Goal: Task Accomplishment & Management: Complete application form

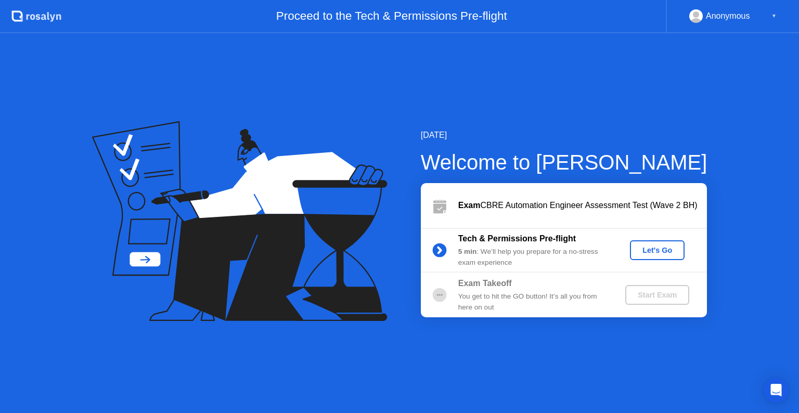
click at [665, 248] on div "Let's Go" at bounding box center [657, 250] width 46 height 8
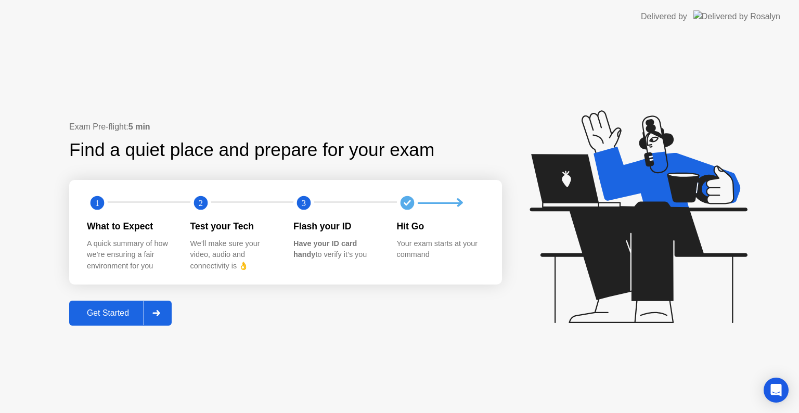
click at [128, 310] on div "Get Started" at bounding box center [107, 313] width 71 height 9
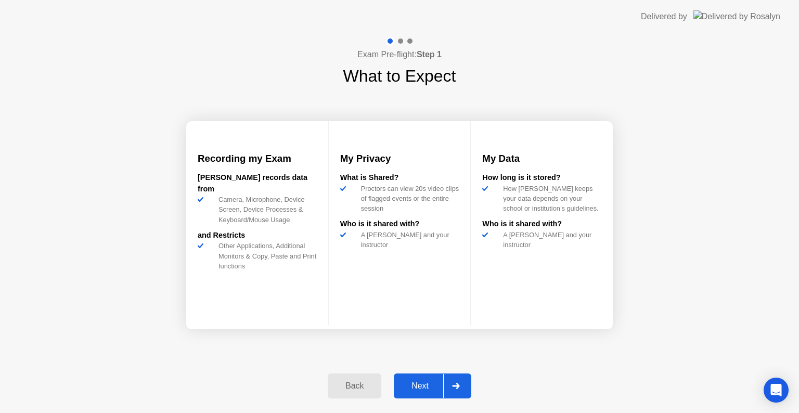
click at [695, 161] on div "Exam Pre-flight: Step 1 What to Expect Recording my Exam [PERSON_NAME] records …" at bounding box center [399, 223] width 799 height 380
click at [426, 384] on div "Next" at bounding box center [420, 385] width 46 height 9
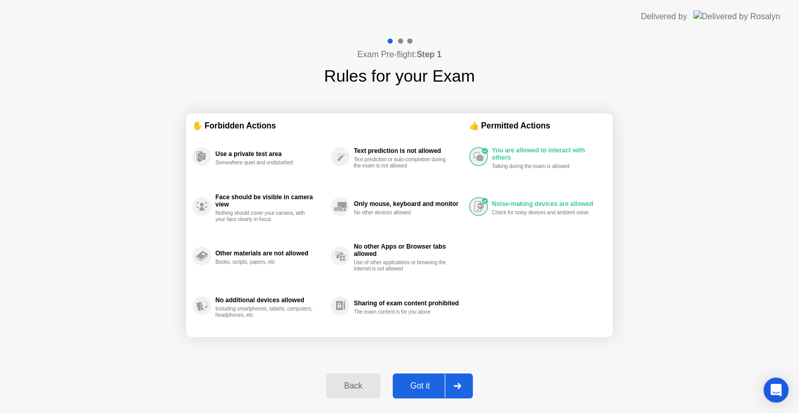
click at [426, 384] on div "Got it" at bounding box center [420, 385] width 49 height 9
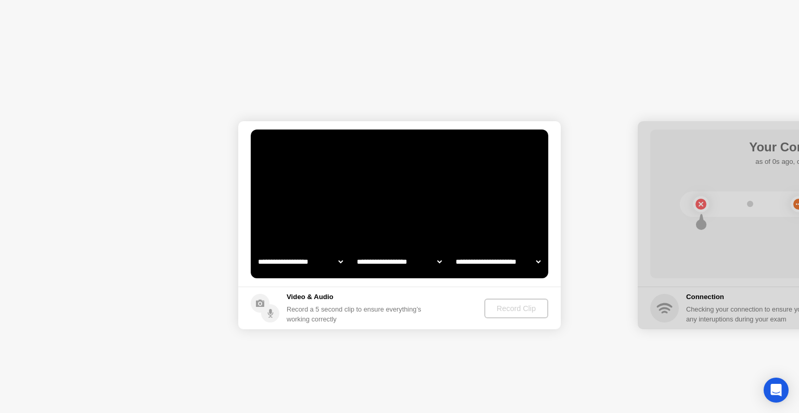
select select "**********"
select select "*******"
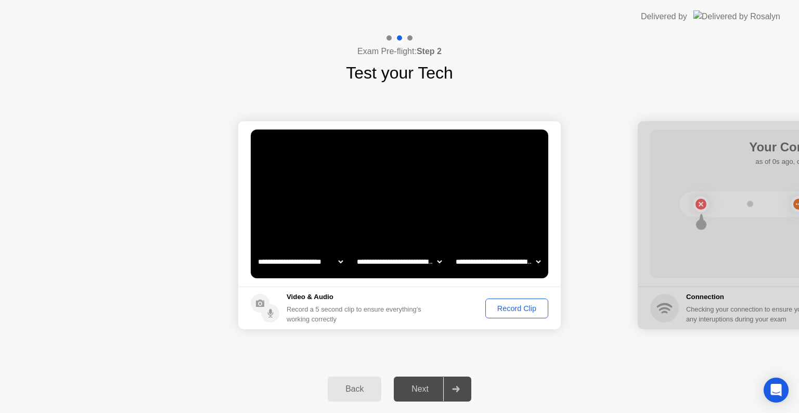
click at [508, 308] on div "Record Clip" at bounding box center [517, 308] width 56 height 8
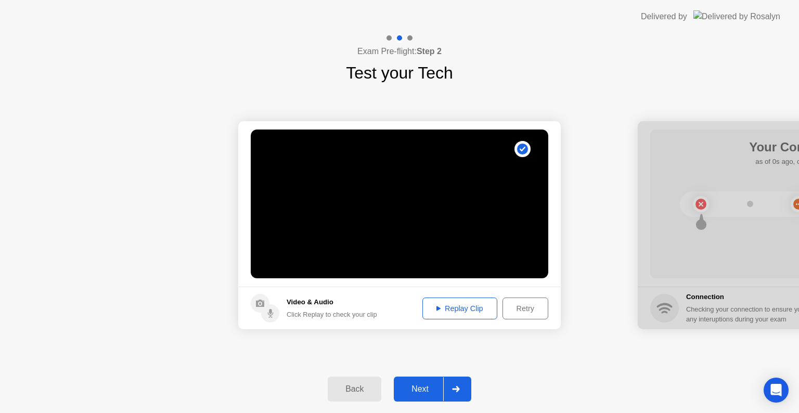
click at [419, 394] on div "Next" at bounding box center [420, 389] width 46 height 9
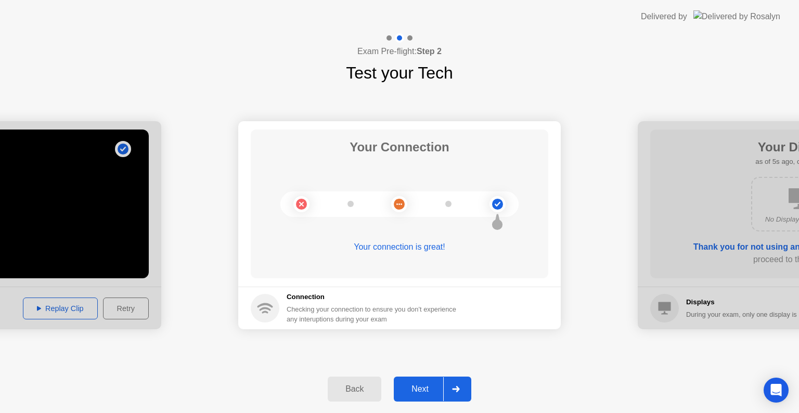
click at [422, 392] on div "Next" at bounding box center [420, 389] width 46 height 9
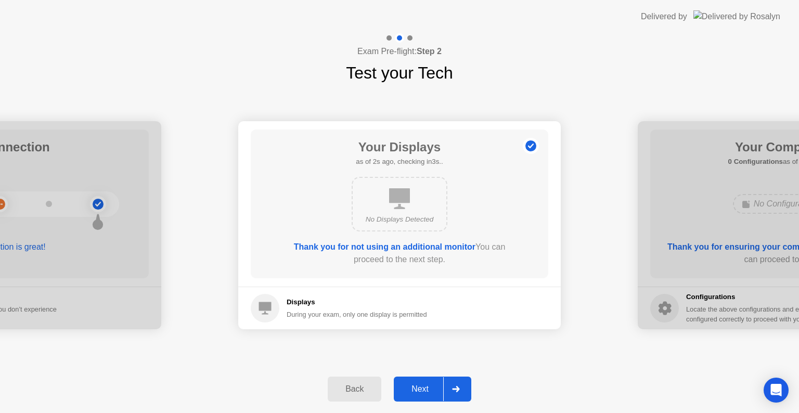
click at [422, 392] on div "Next" at bounding box center [420, 389] width 46 height 9
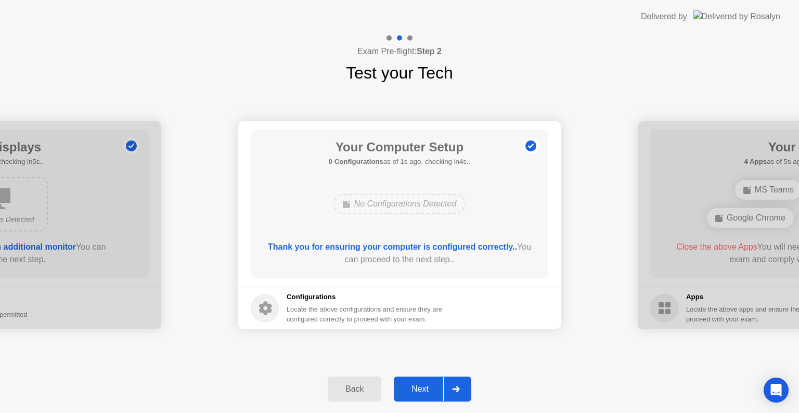
click at [422, 392] on div "Next" at bounding box center [420, 389] width 46 height 9
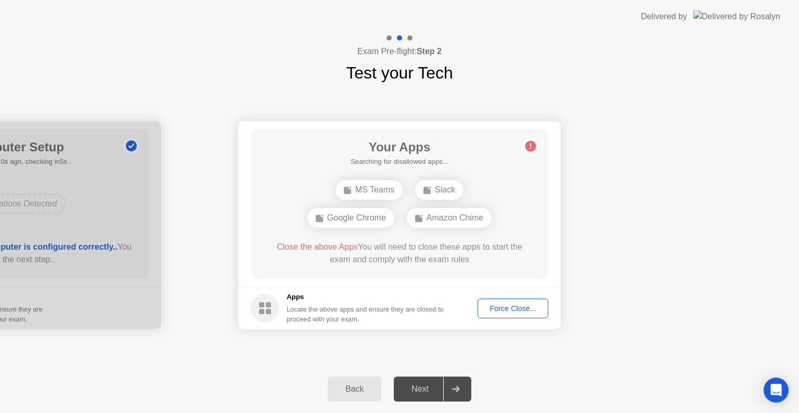
click at [514, 310] on div "Force Close..." at bounding box center [512, 308] width 63 height 8
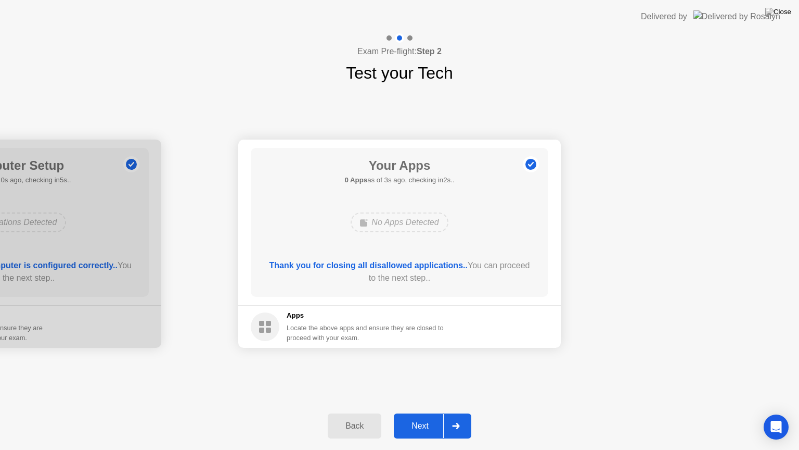
click at [427, 413] on div "Next" at bounding box center [420, 425] width 46 height 9
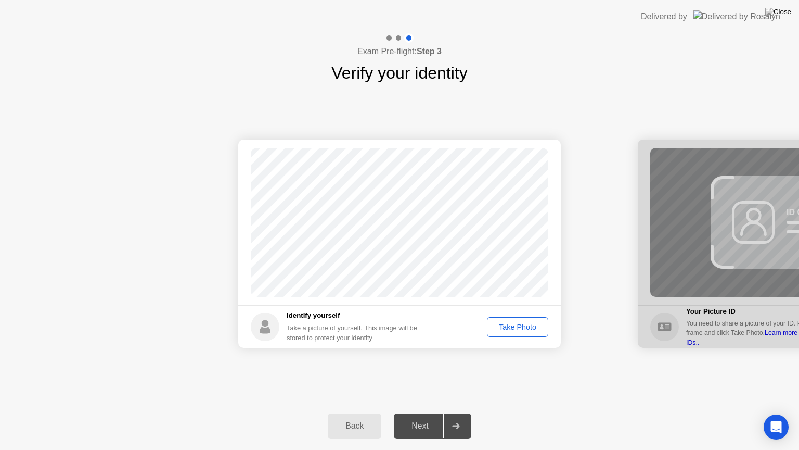
click at [512, 323] on div "Take Photo" at bounding box center [518, 327] width 54 height 8
click at [415, 413] on div "Next" at bounding box center [420, 425] width 46 height 9
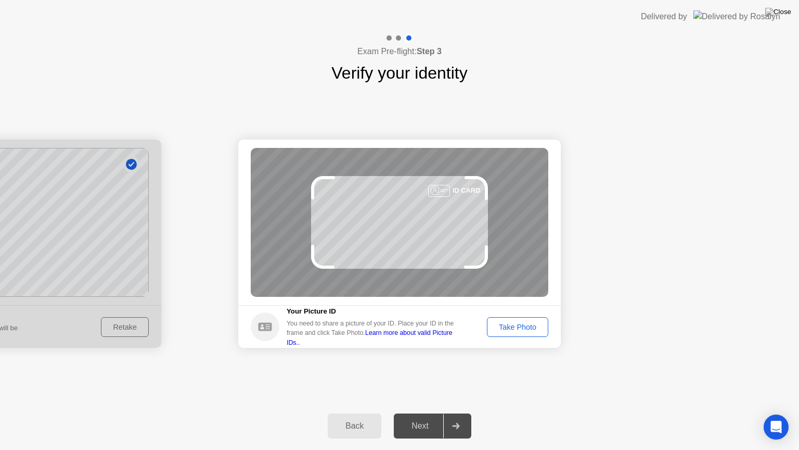
click at [514, 330] on div "Take Photo" at bounding box center [518, 327] width 54 height 8
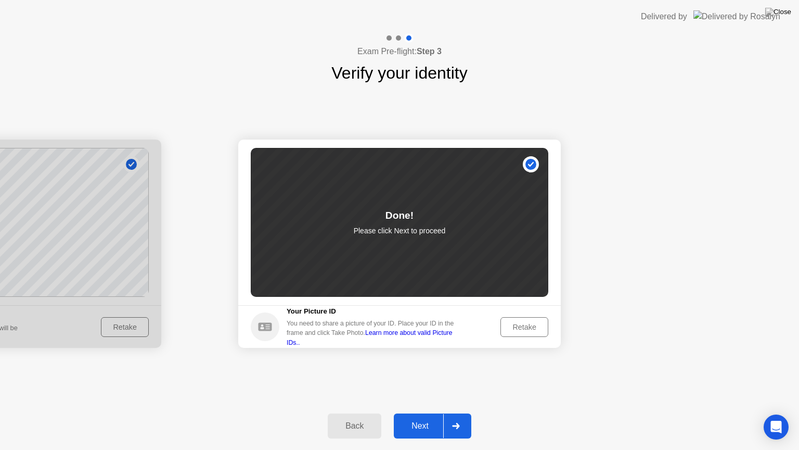
click at [432, 413] on div "Next" at bounding box center [420, 425] width 46 height 9
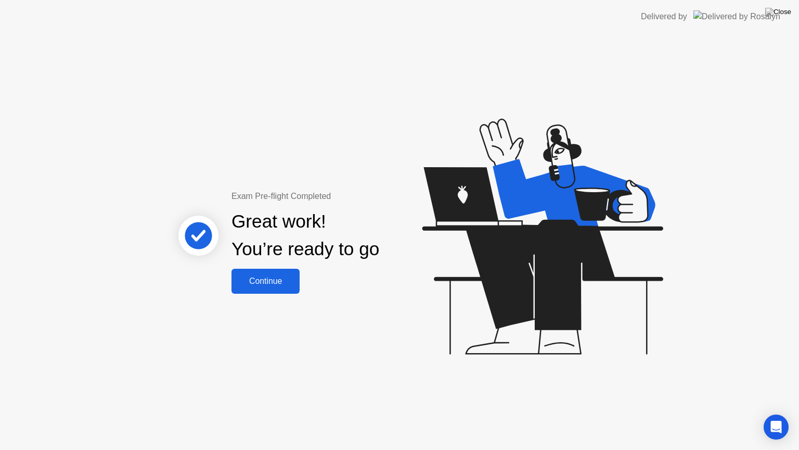
click at [252, 281] on div "Continue" at bounding box center [266, 280] width 62 height 9
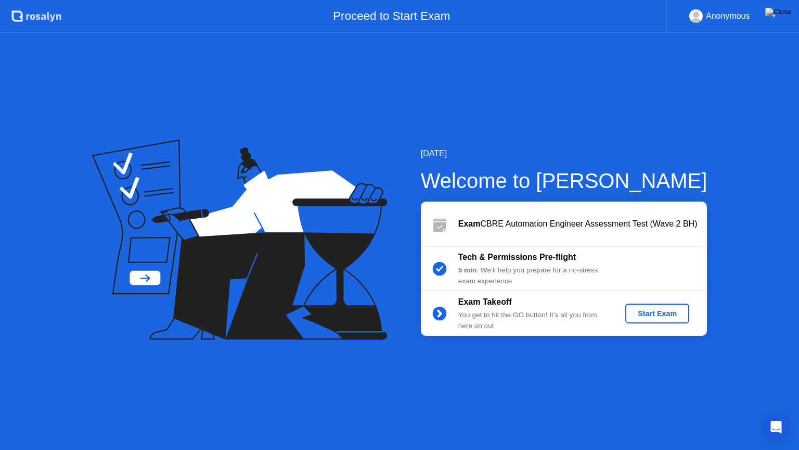
click at [655, 315] on div "Start Exam" at bounding box center [658, 313] width 56 height 8
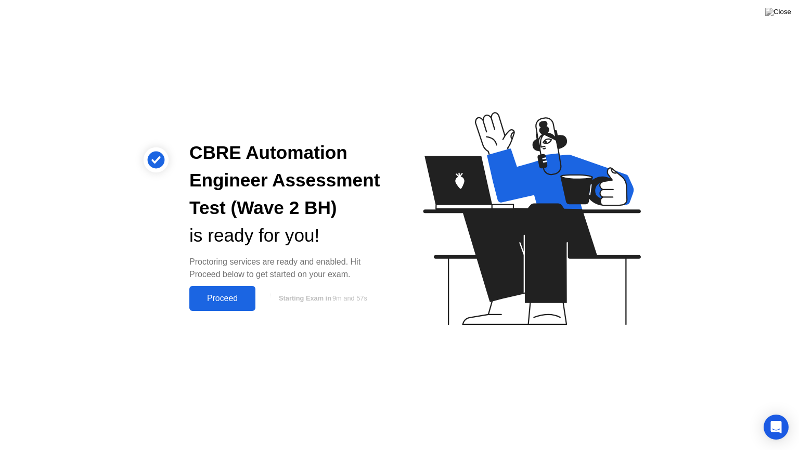
click at [239, 293] on div "Proceed" at bounding box center [223, 297] width 60 height 9
